Goal: Transaction & Acquisition: Book appointment/travel/reservation

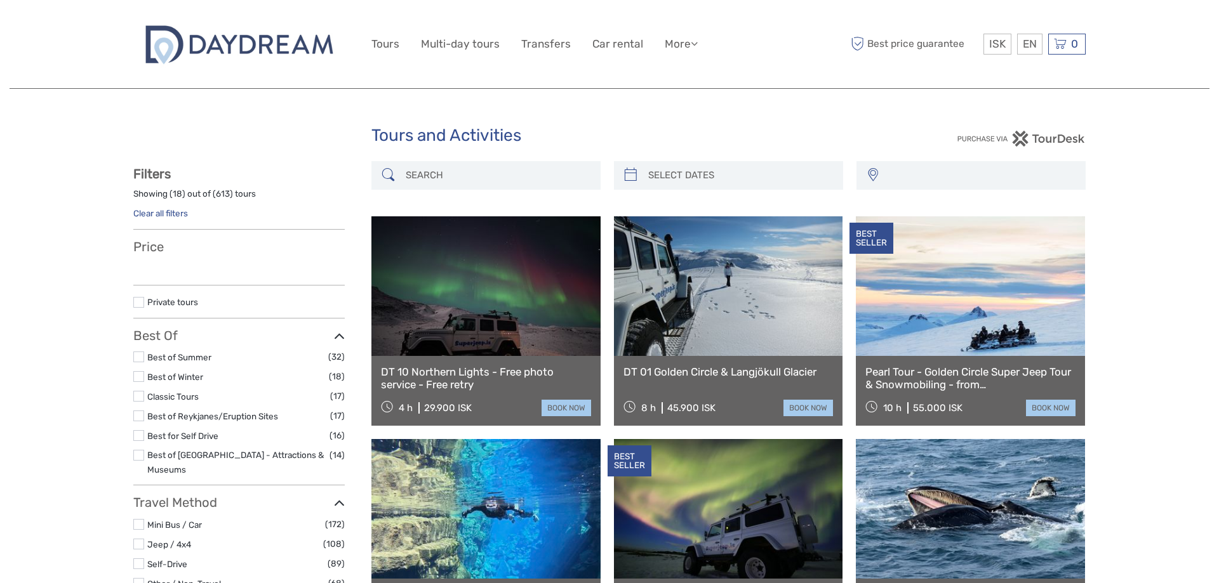
select select
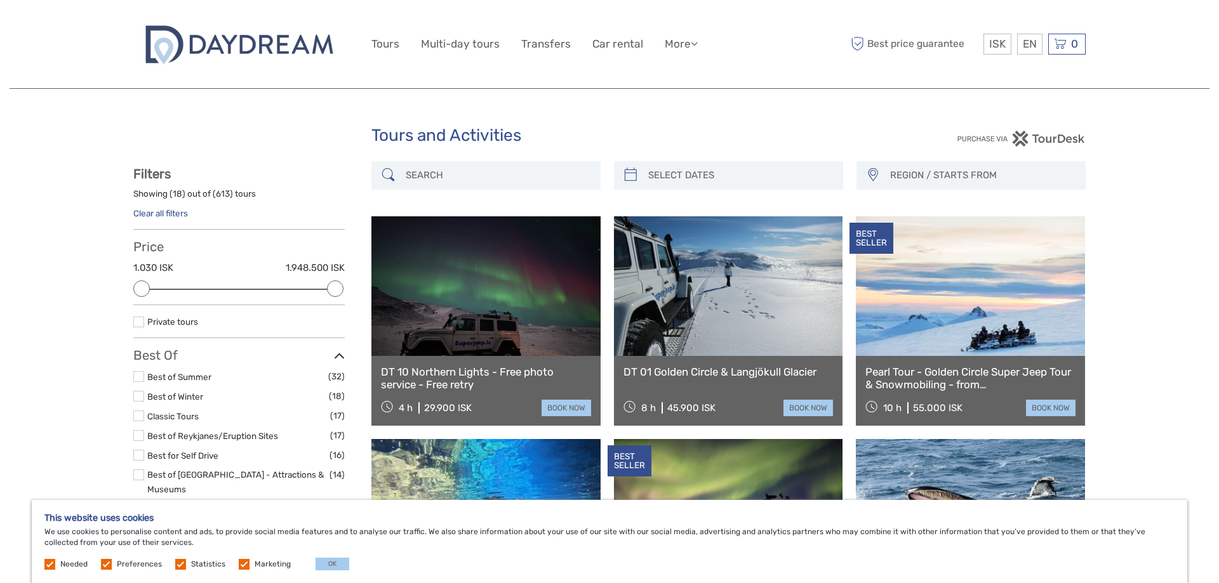
type input "03/10/2025"
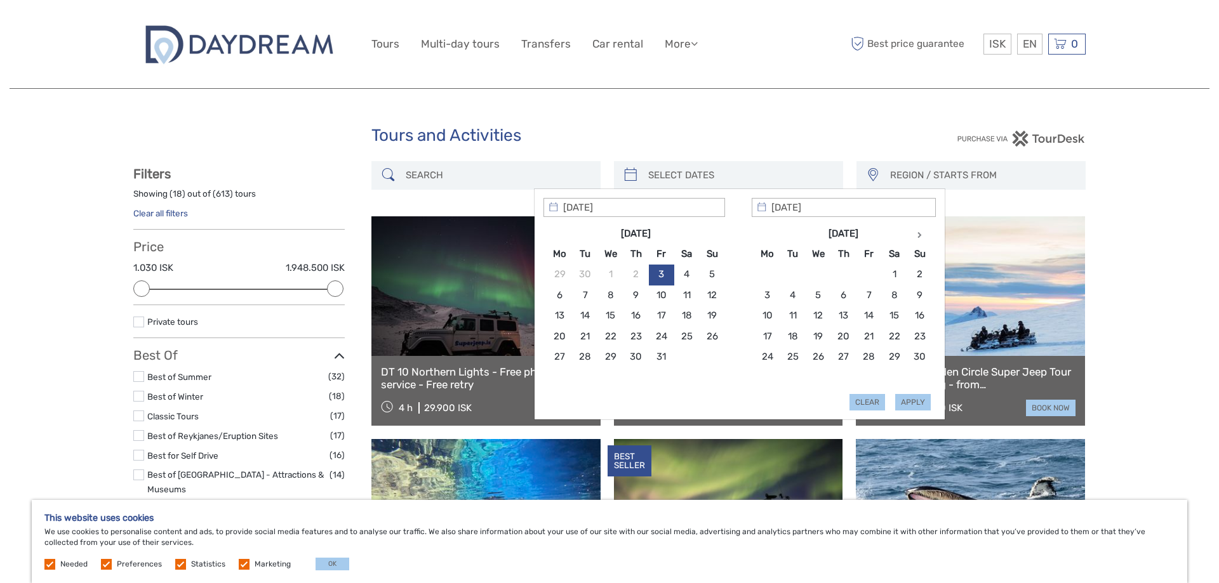
click at [753, 173] on input "search" at bounding box center [740, 175] width 194 height 22
click at [924, 236] on th at bounding box center [919, 233] width 25 height 20
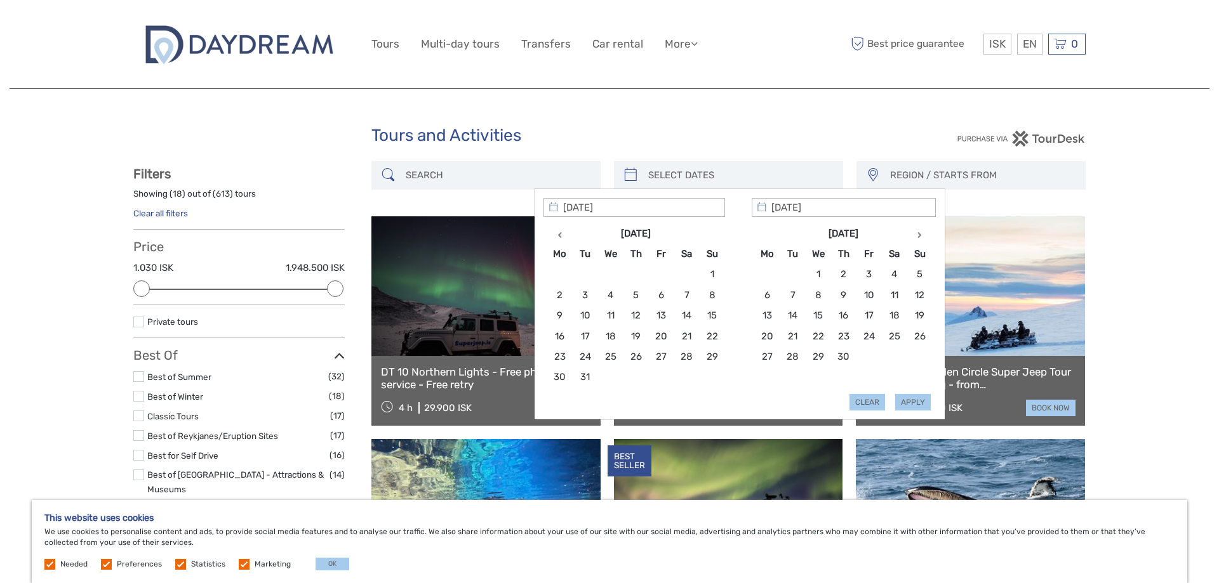
click at [924, 236] on th at bounding box center [919, 233] width 25 height 20
type input "12/08/2026"
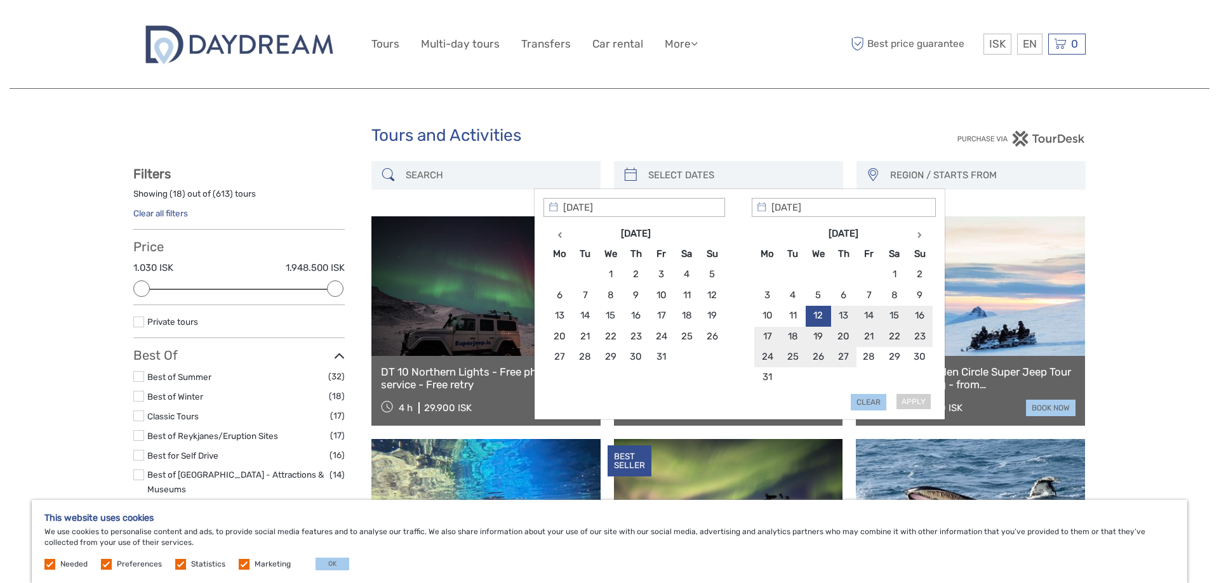
click at [918, 402] on div "Apply Clear" at bounding box center [739, 304] width 392 height 213
type input "13/08/2026"
type input "12/08/2026"
click at [911, 404] on button "Apply" at bounding box center [913, 402] width 36 height 17
type input "12/08/2026 - 13/08/2026"
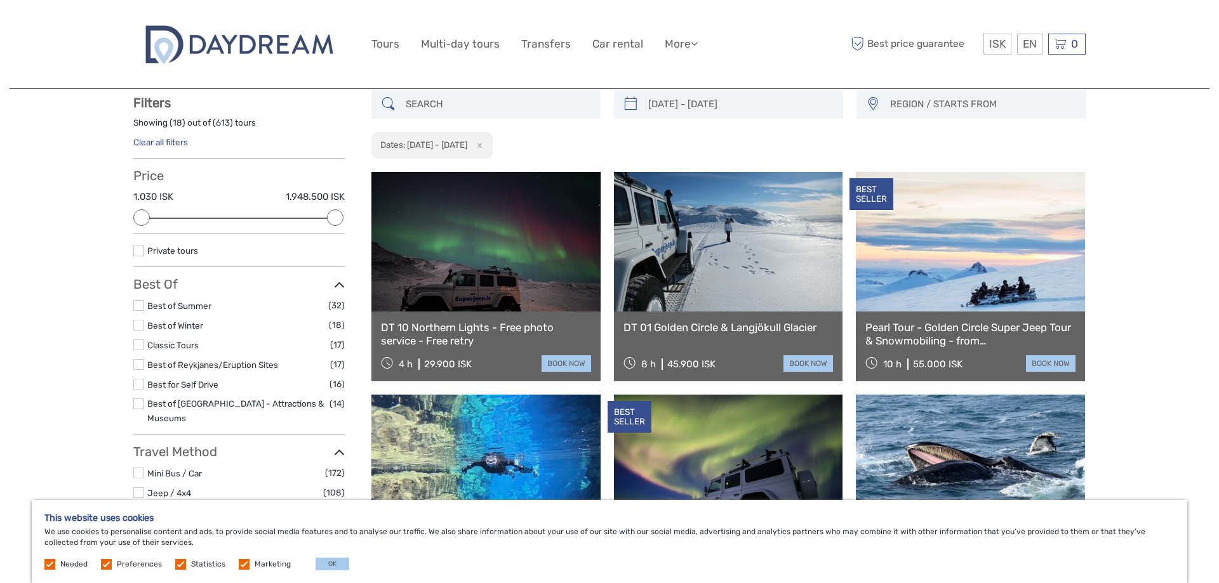
scroll to position [72, 0]
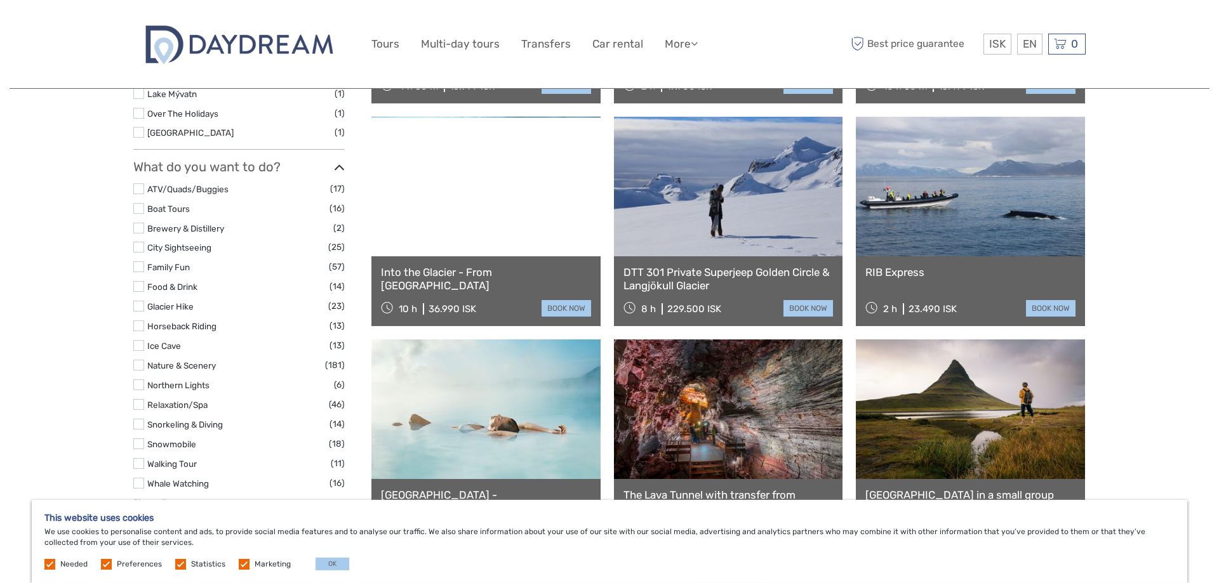
scroll to position [1043, 0]
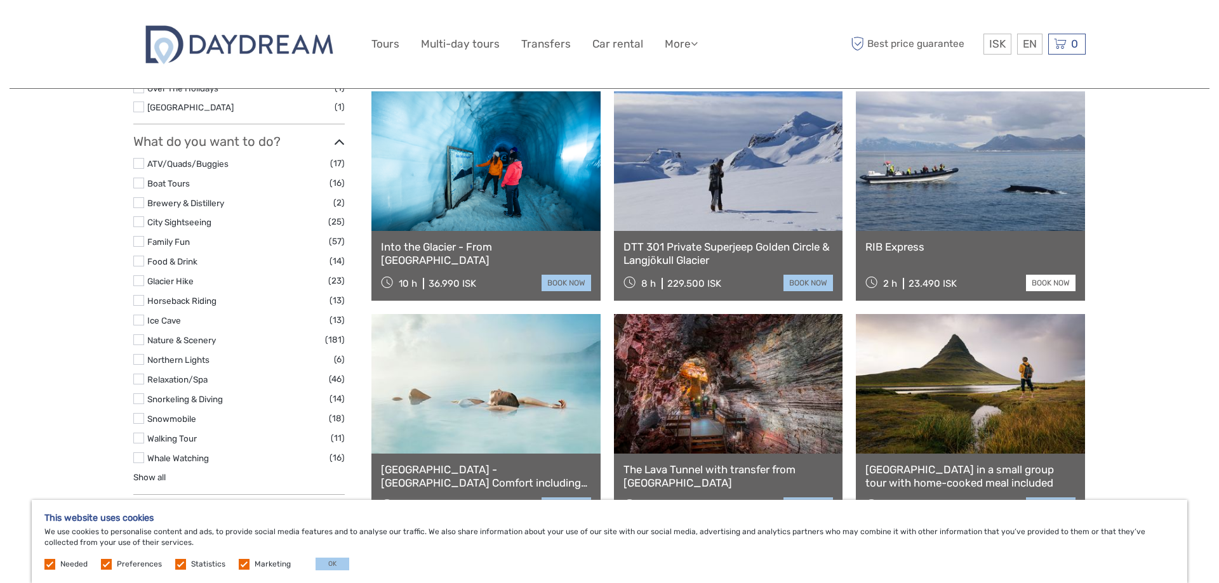
click at [1042, 288] on link "book now" at bounding box center [1051, 283] width 50 height 17
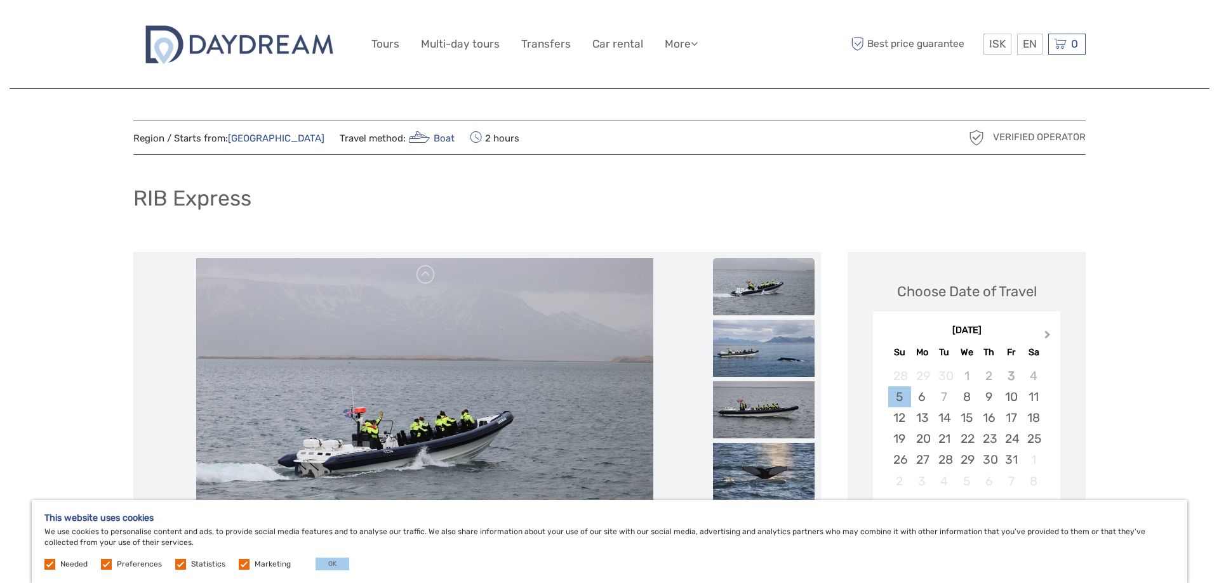
click at [1043, 338] on button "Next Month" at bounding box center [1048, 338] width 20 height 20
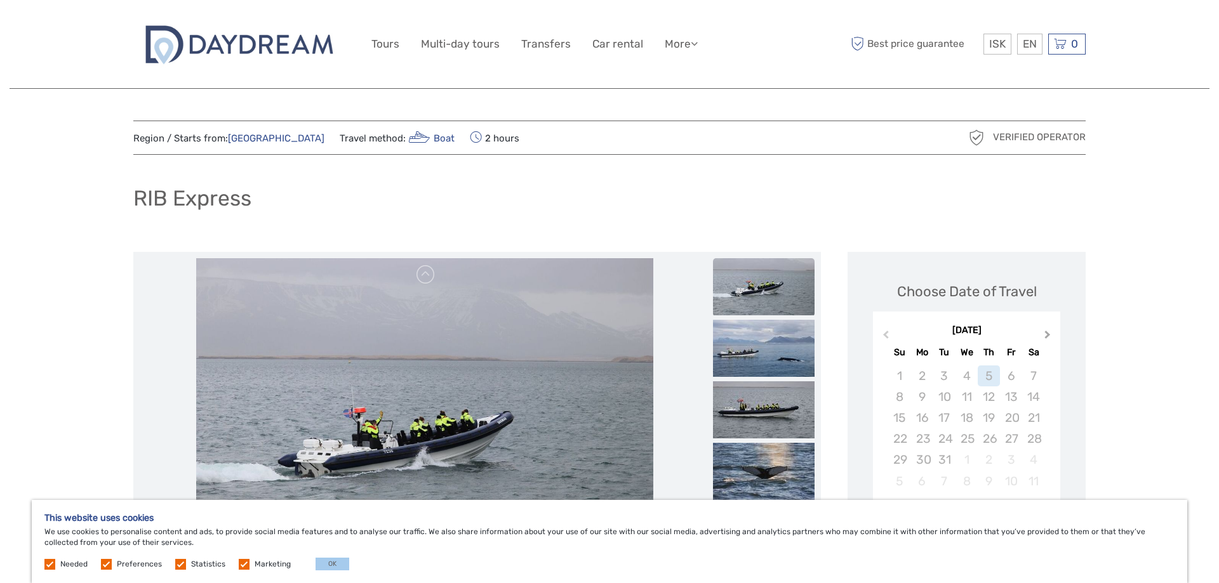
click at [1043, 338] on button "Next Month" at bounding box center [1048, 338] width 20 height 20
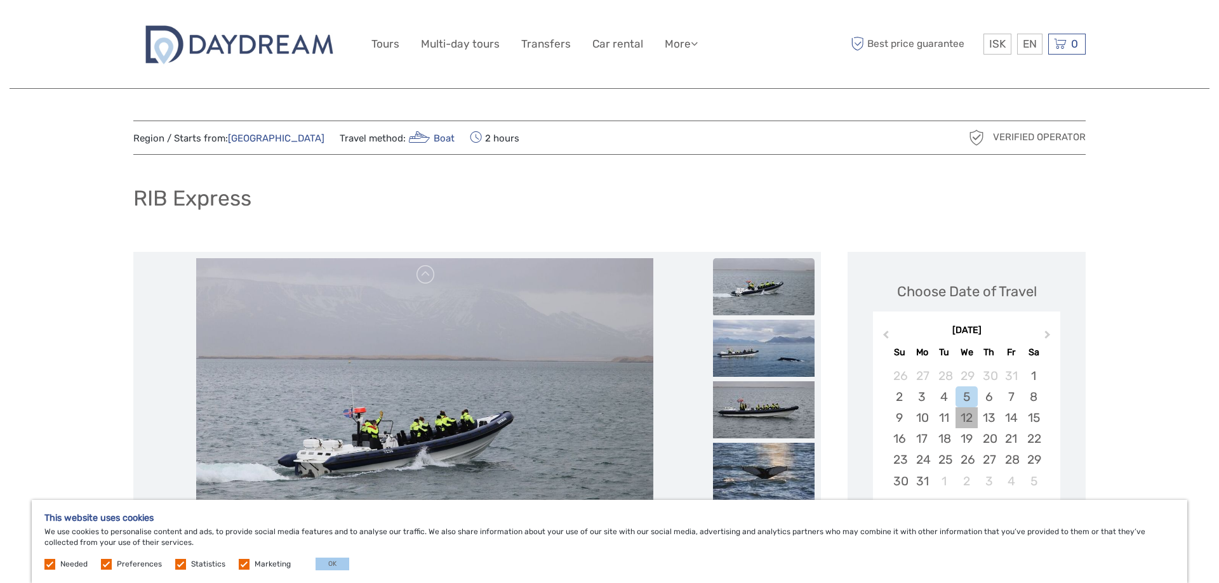
click at [962, 421] on div "12" at bounding box center [966, 417] width 22 height 21
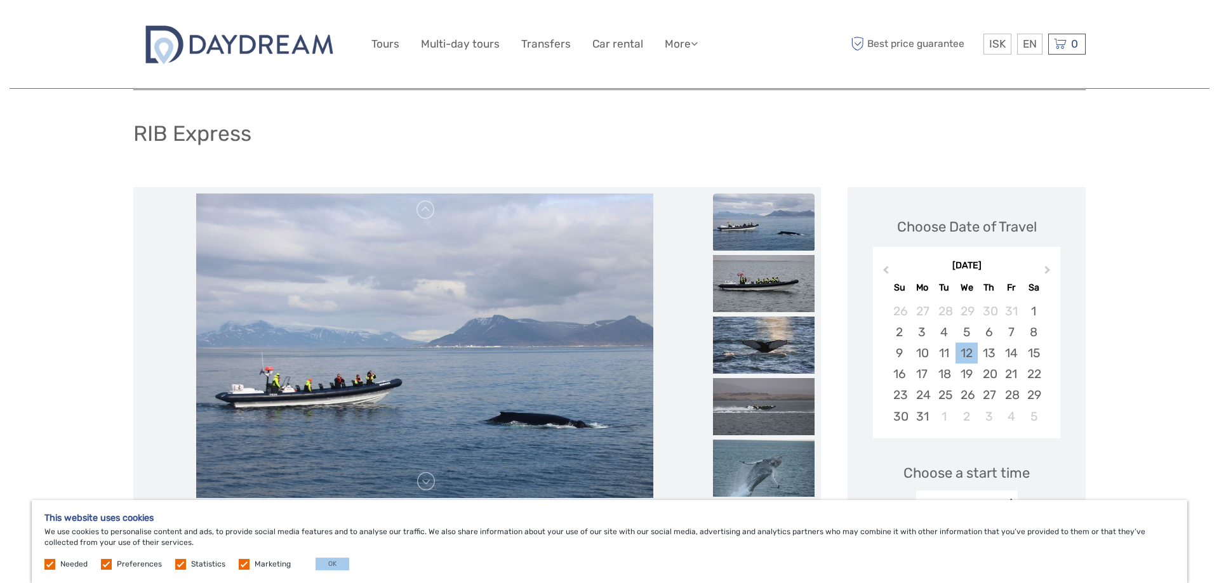
scroll to position [259, 0]
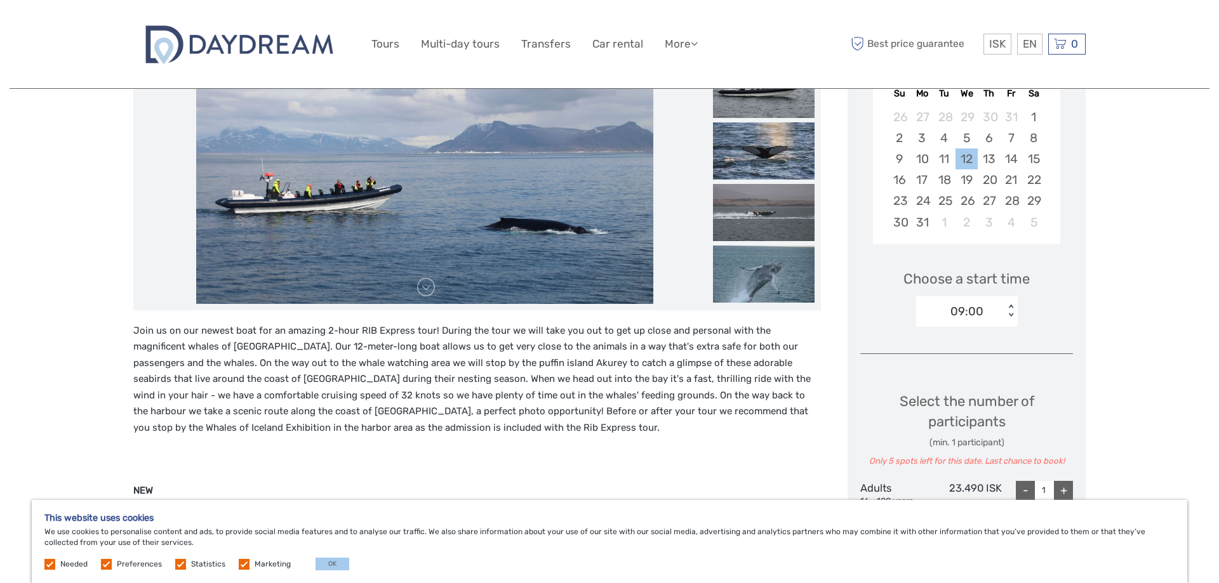
click at [978, 315] on div "09:00" at bounding box center [966, 311] width 33 height 17
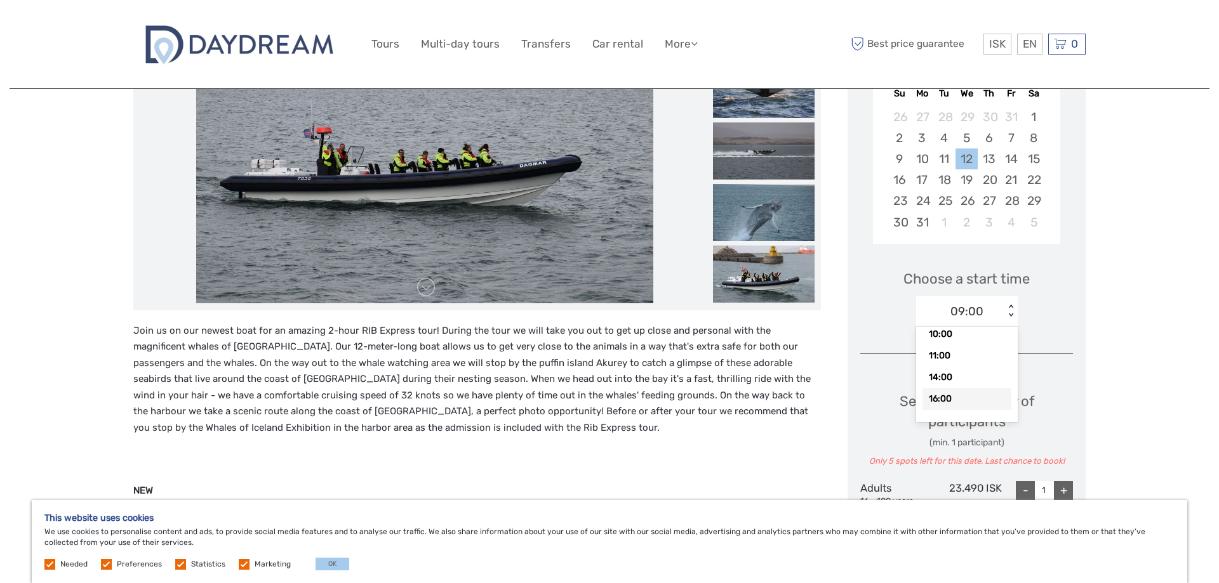
click at [961, 402] on div "16:00" at bounding box center [966, 399] width 89 height 22
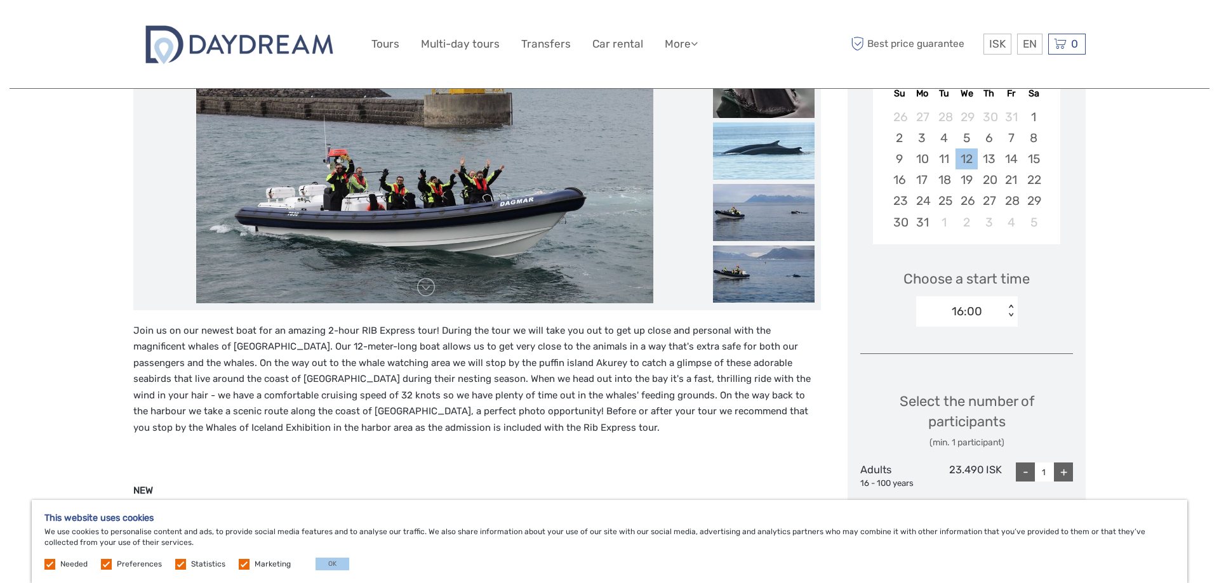
click at [1061, 473] on div "+" at bounding box center [1063, 472] width 19 height 19
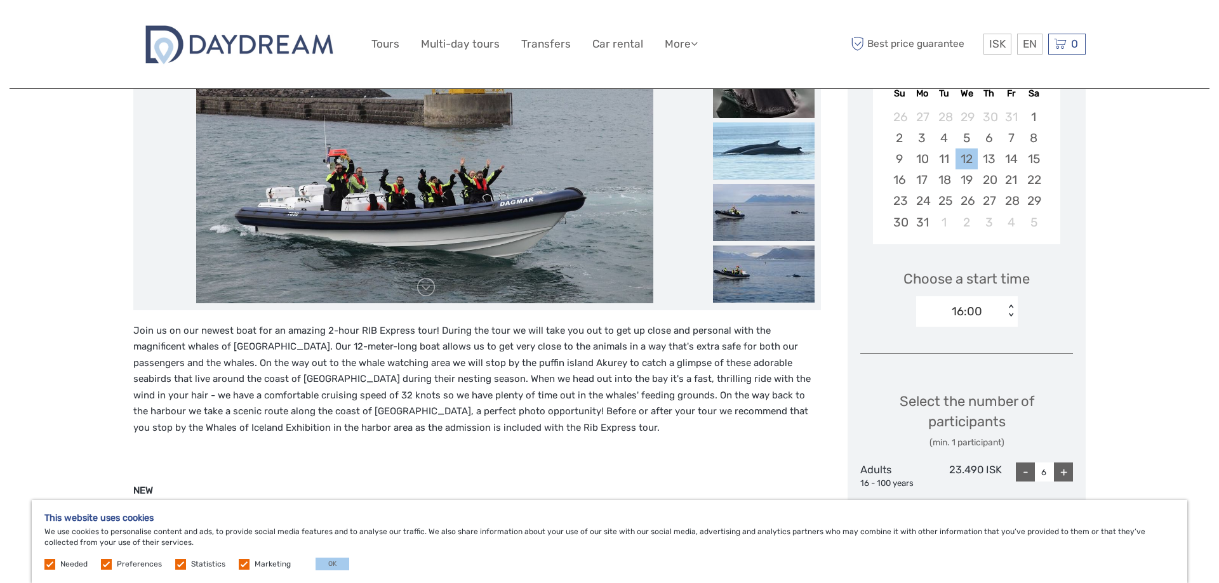
click at [1061, 473] on div "+" at bounding box center [1063, 472] width 19 height 19
type input "8"
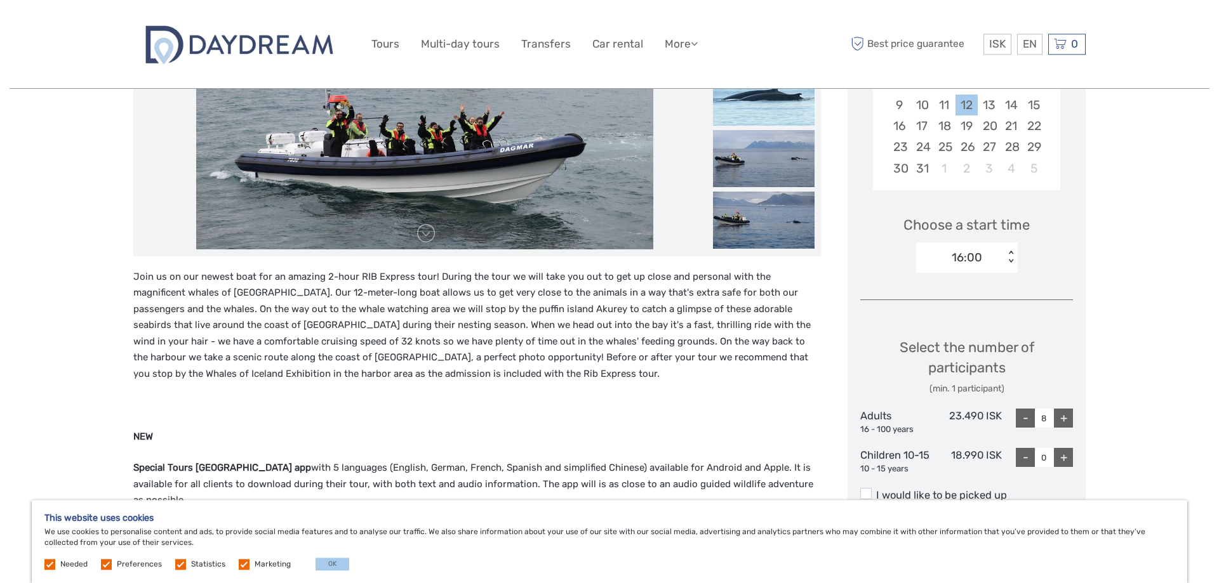
scroll to position [388, 0]
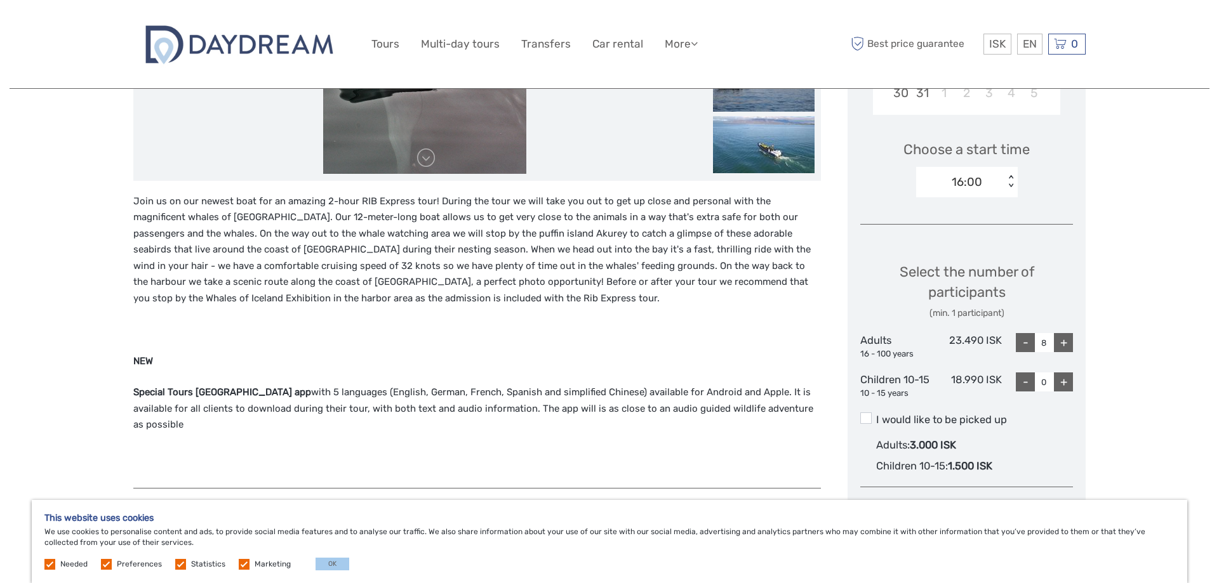
click at [1067, 386] on div "+" at bounding box center [1063, 382] width 19 height 19
click at [1066, 385] on div "+" at bounding box center [1063, 382] width 19 height 19
type input "2"
click at [1028, 343] on div "-" at bounding box center [1025, 342] width 19 height 19
click at [1029, 343] on div "-" at bounding box center [1025, 342] width 19 height 19
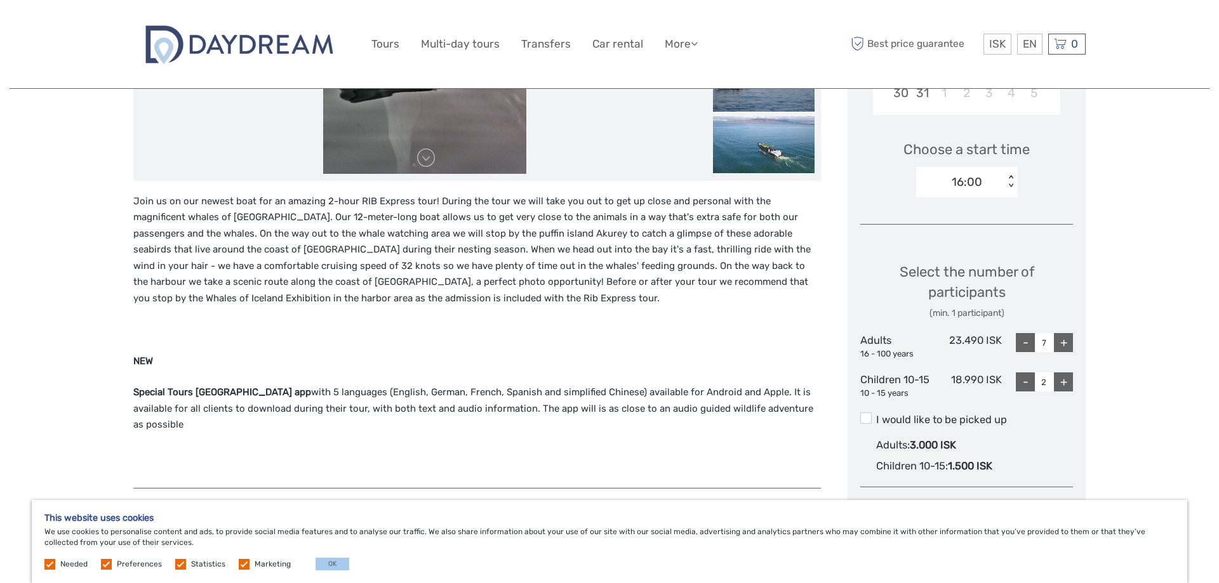
type input "6"
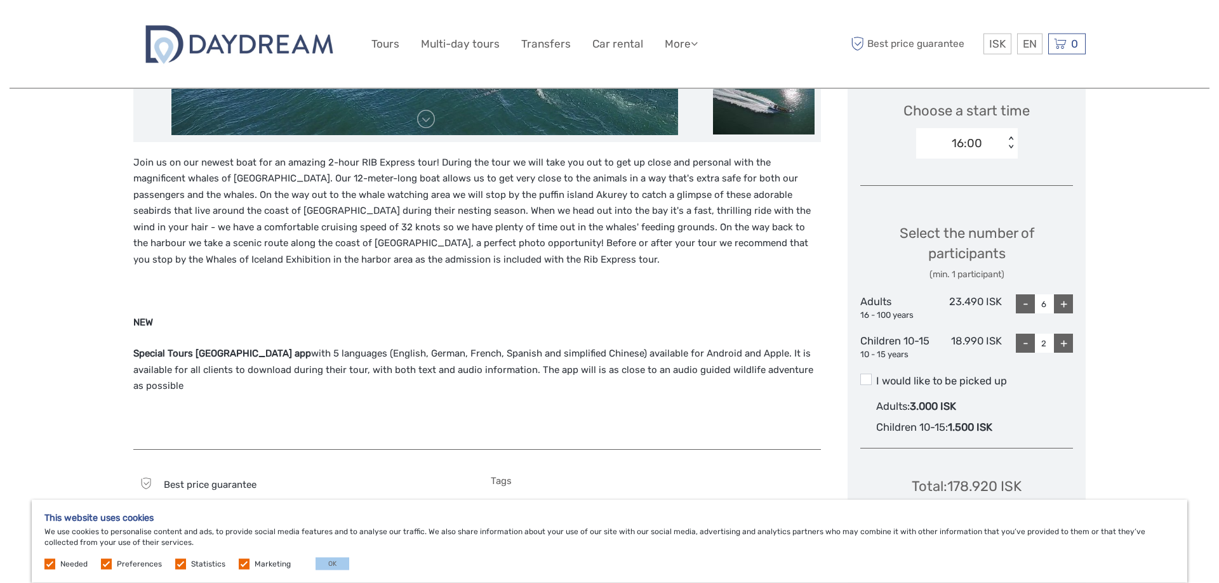
scroll to position [426, 0]
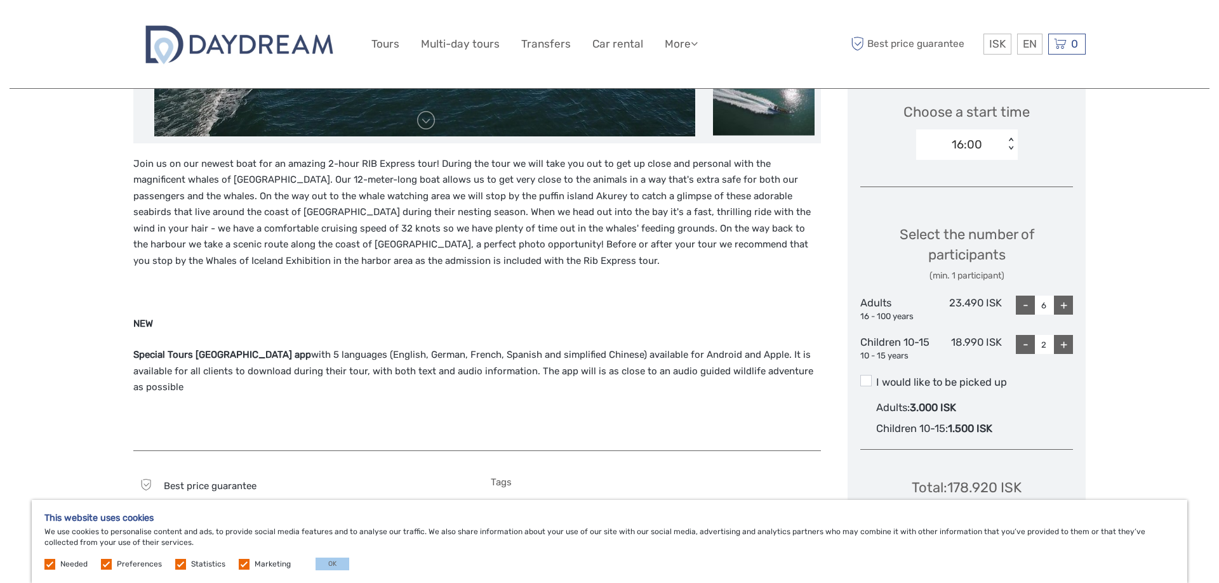
click at [285, 229] on p "Join us on our newest boat for an amazing 2-hour RIB Express tour! During the t…" at bounding box center [476, 213] width 687 height 114
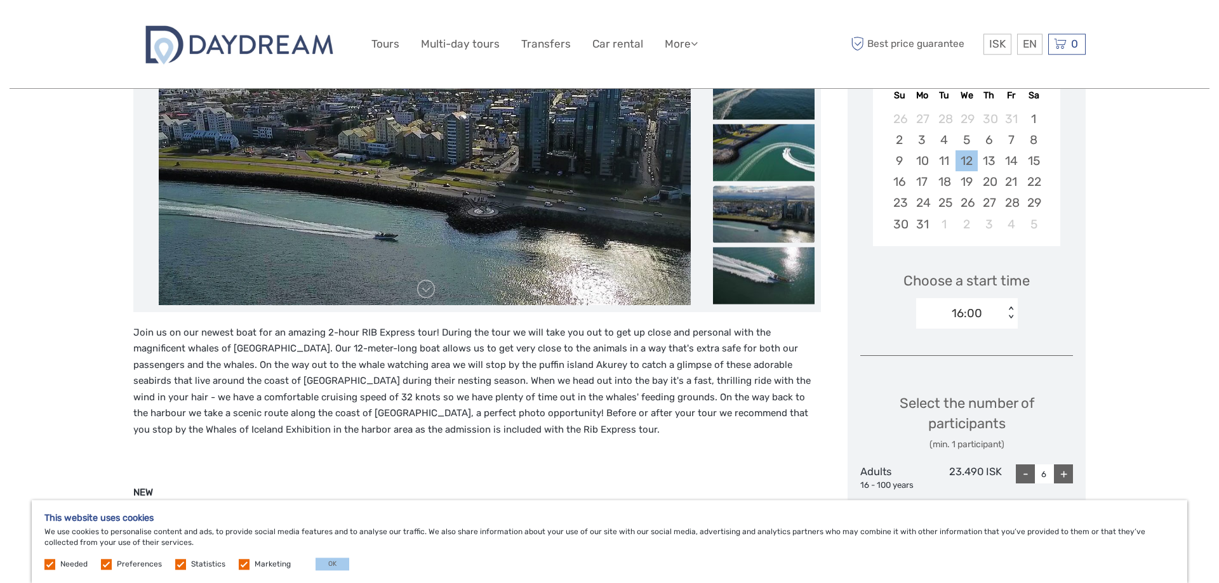
scroll to position [259, 0]
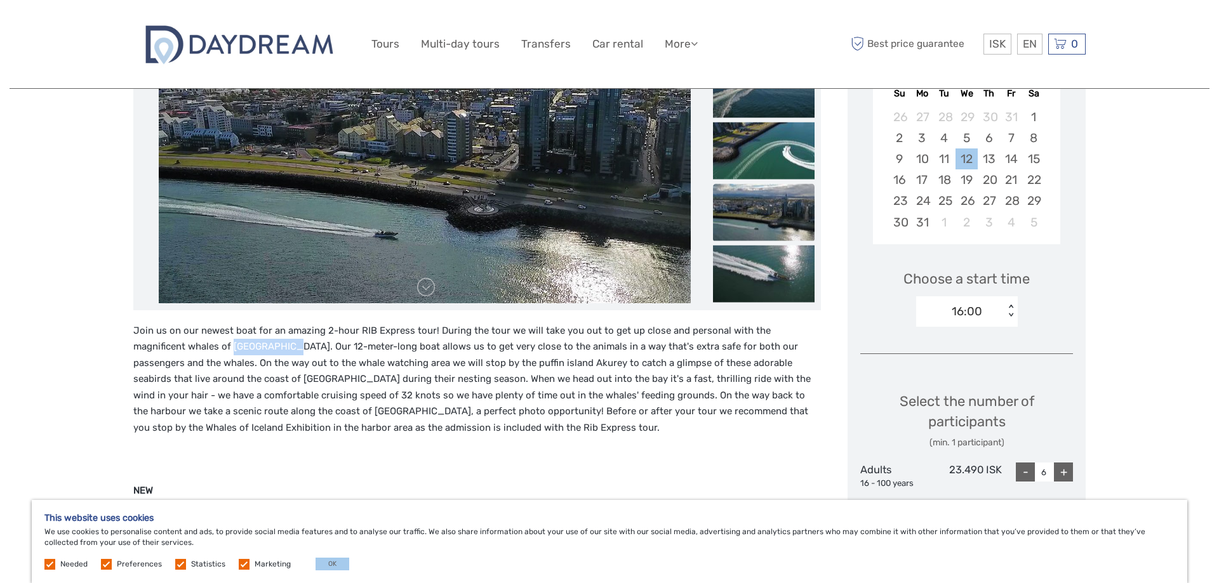
drag, startPoint x: 178, startPoint y: 345, endPoint x: 232, endPoint y: 347, distance: 53.3
click at [232, 347] on p "Join us on our newest boat for an amazing 2-hour RIB Express tour! During the t…" at bounding box center [476, 380] width 687 height 114
copy p "[GEOGRAPHIC_DATA]"
click at [286, 388] on p "Join us on our newest boat for an amazing 2-hour RIB Express tour! During the t…" at bounding box center [476, 380] width 687 height 114
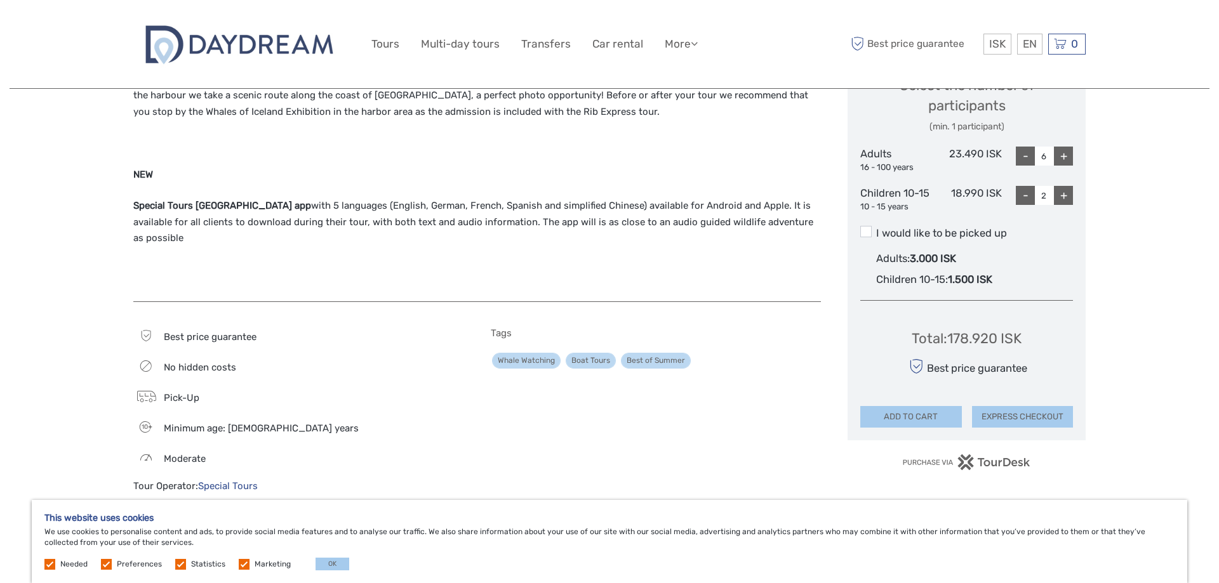
scroll to position [583, 0]
